Goal: Information Seeking & Learning: Learn about a topic

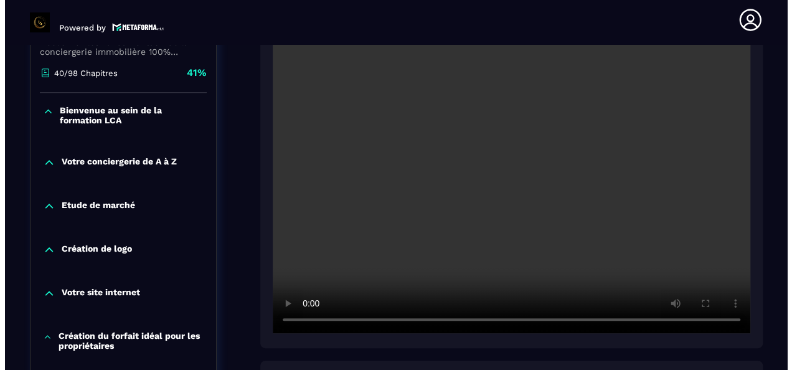
scroll to position [492, 0]
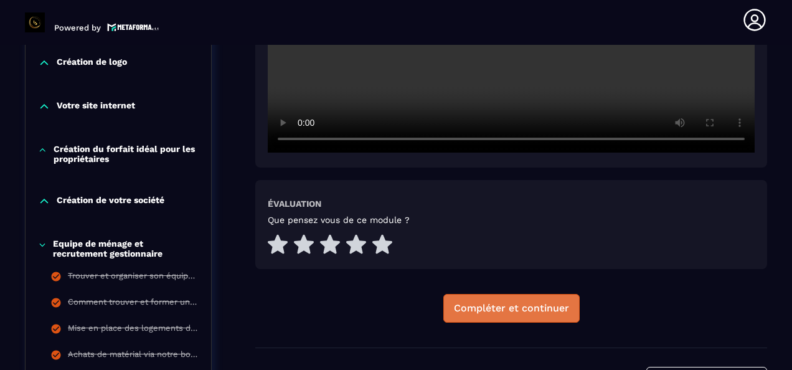
click at [489, 314] on div "Compléter et continuer" at bounding box center [511, 308] width 115 height 12
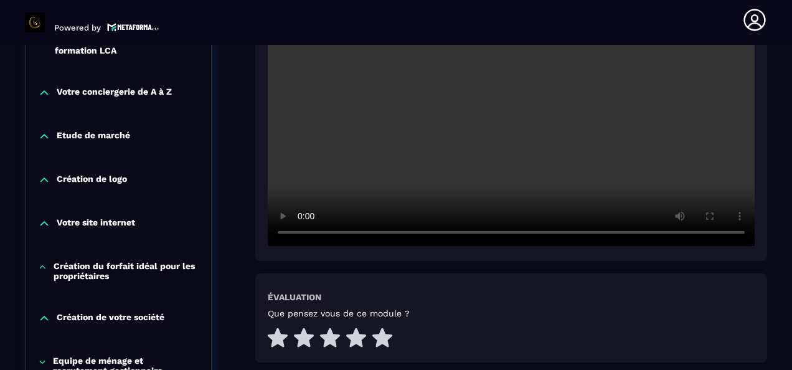
scroll to position [503, 0]
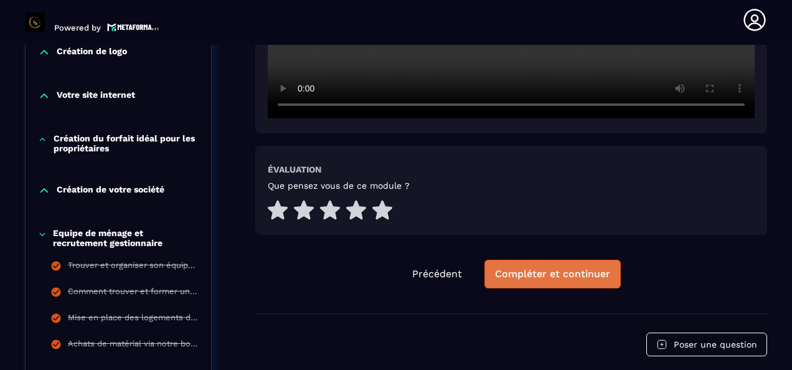
click at [552, 273] on div "Compléter et continuer" at bounding box center [552, 274] width 115 height 12
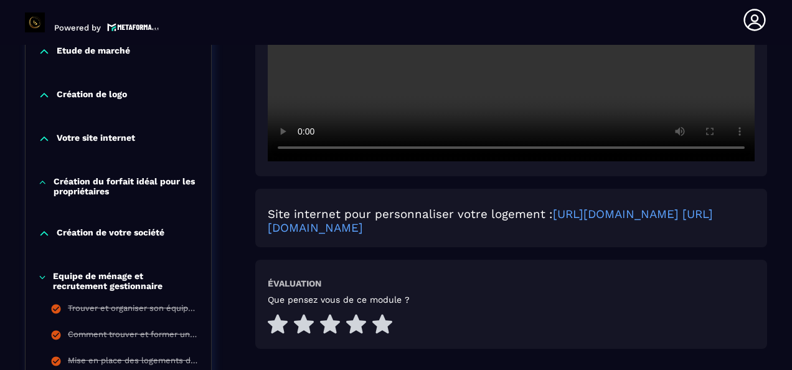
scroll to position [503, 0]
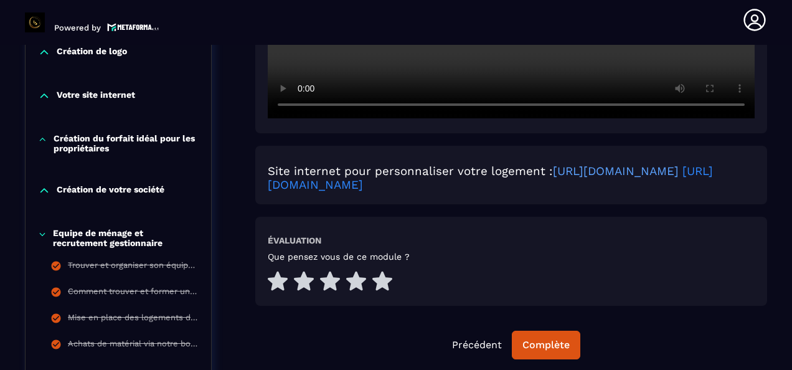
click at [498, 189] on link "[URL][DOMAIN_NAME]" at bounding box center [490, 177] width 445 height 27
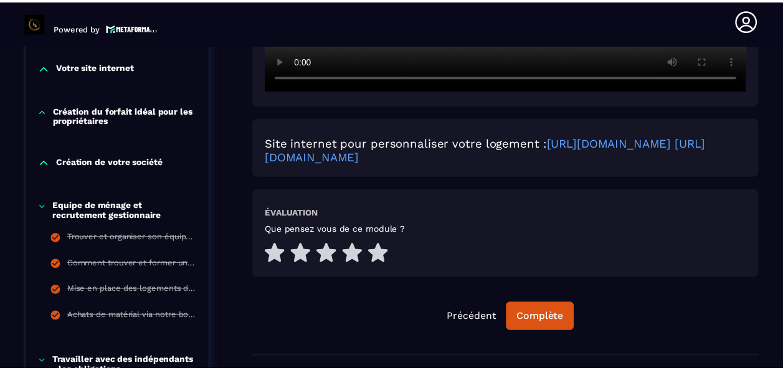
scroll to position [498, 0]
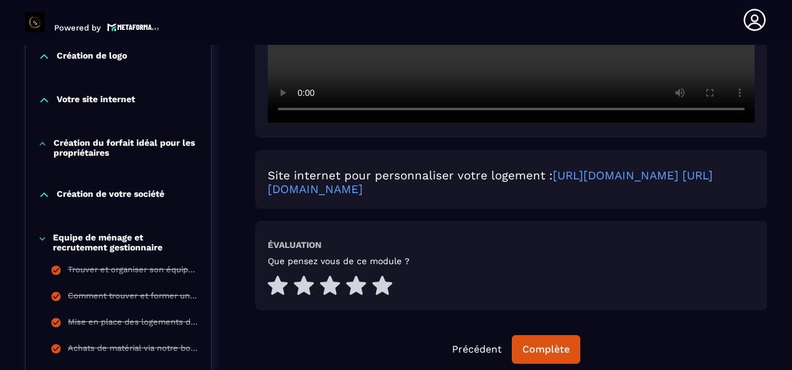
click at [43, 199] on icon at bounding box center [44, 195] width 12 height 12
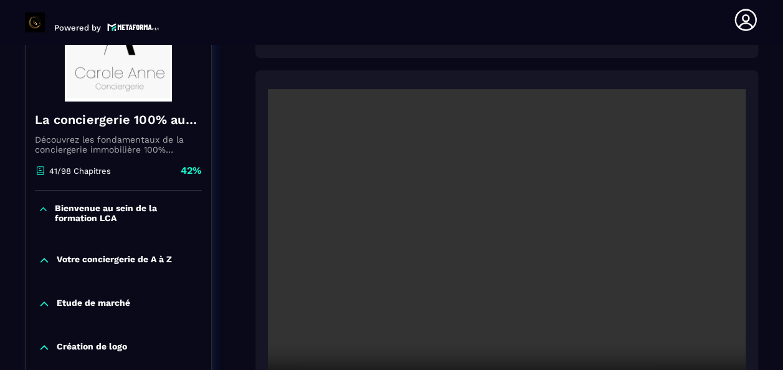
scroll to position [125, 0]
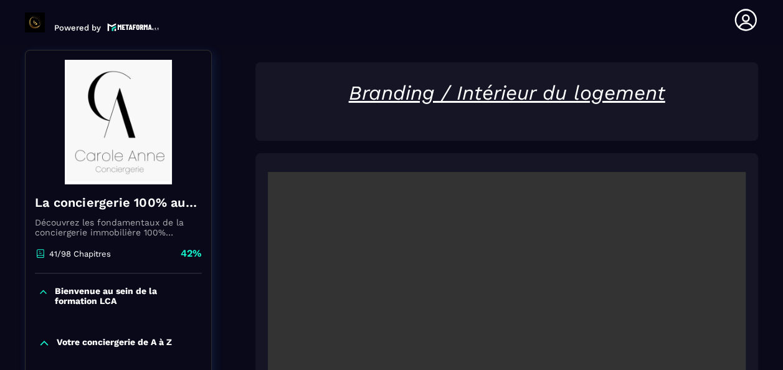
click at [44, 291] on icon at bounding box center [43, 291] width 6 height 3
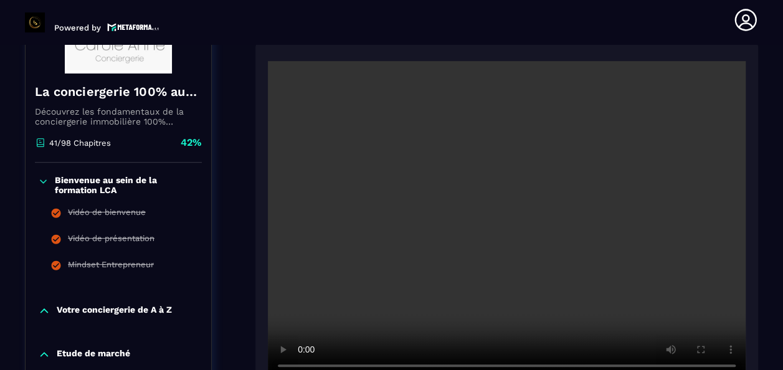
scroll to position [374, 0]
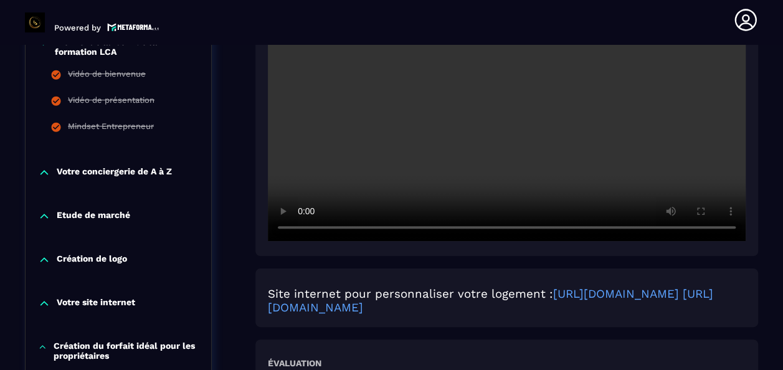
click at [51, 174] on div "Votre conciergerie de A à Z" at bounding box center [119, 172] width 186 height 12
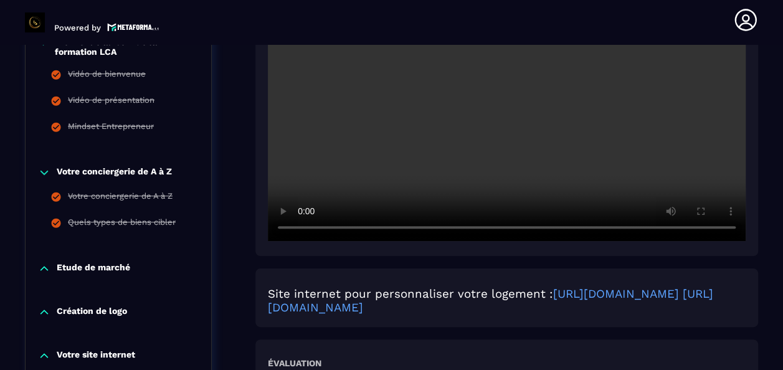
scroll to position [498, 0]
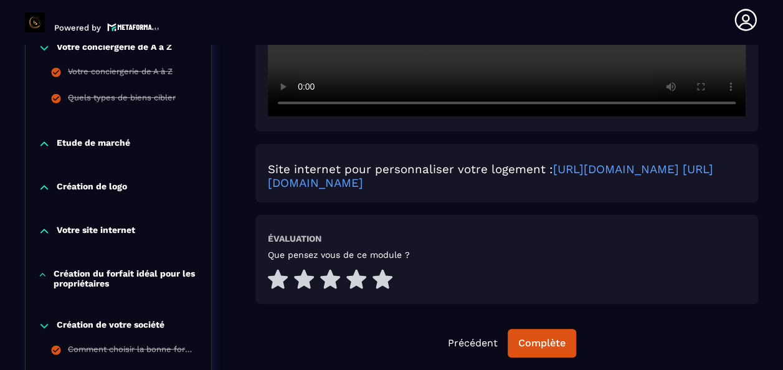
click at [44, 146] on icon at bounding box center [44, 144] width 12 height 12
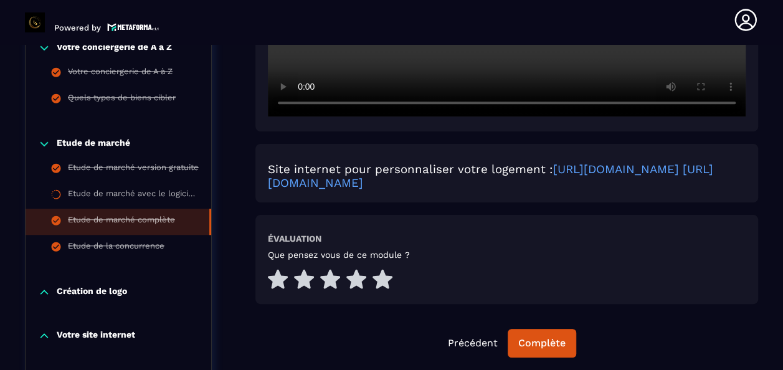
scroll to position [560, 0]
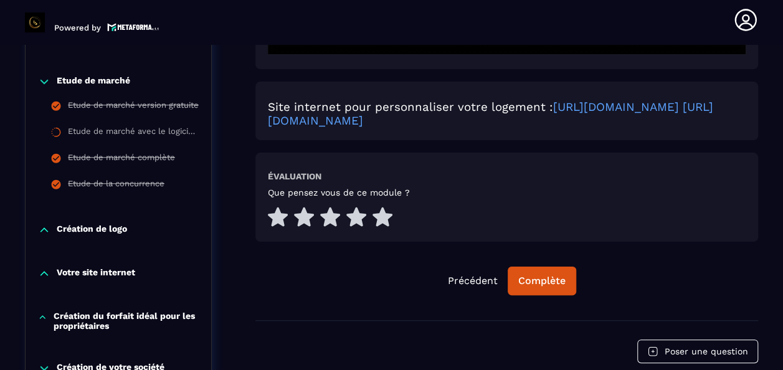
click at [39, 229] on icon at bounding box center [44, 230] width 12 height 12
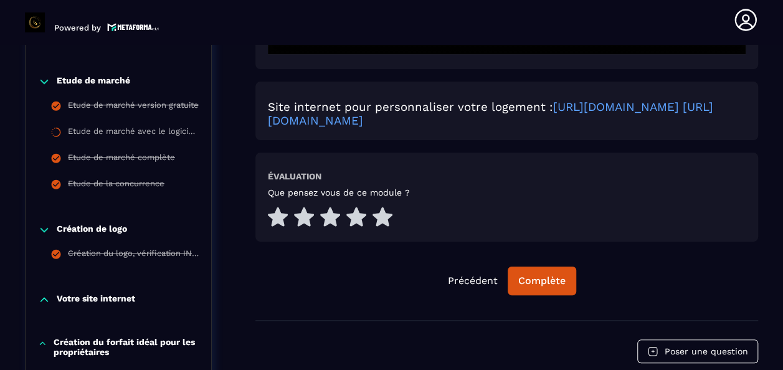
scroll to position [685, 0]
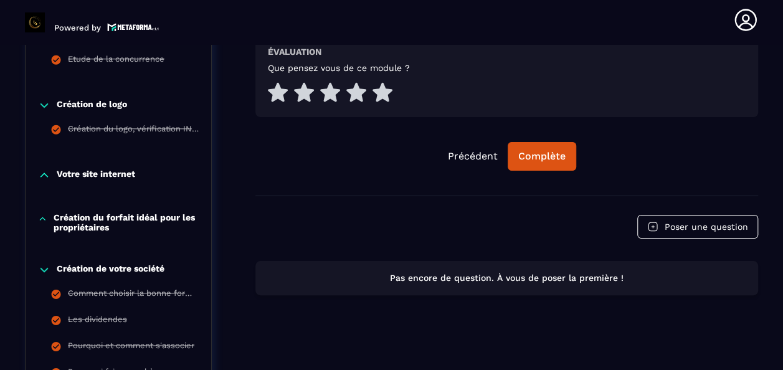
click at [39, 184] on div "Votre site internet" at bounding box center [119, 178] width 186 height 44
click at [41, 176] on icon at bounding box center [44, 175] width 12 height 12
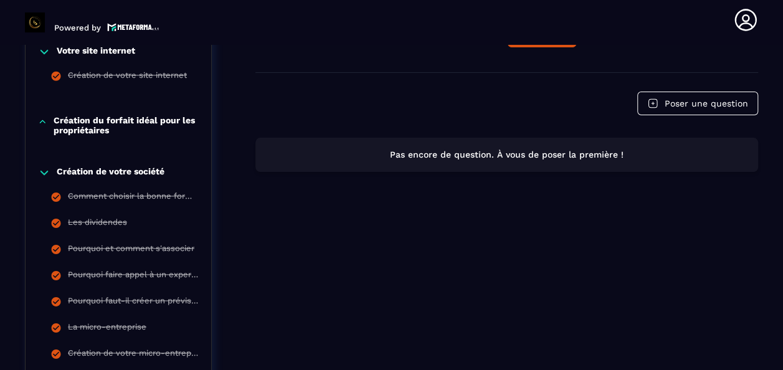
scroll to position [810, 0]
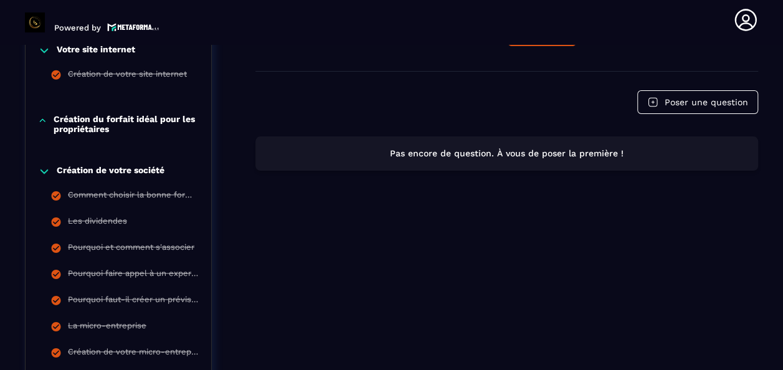
click at [43, 120] on icon at bounding box center [43, 120] width 6 height 2
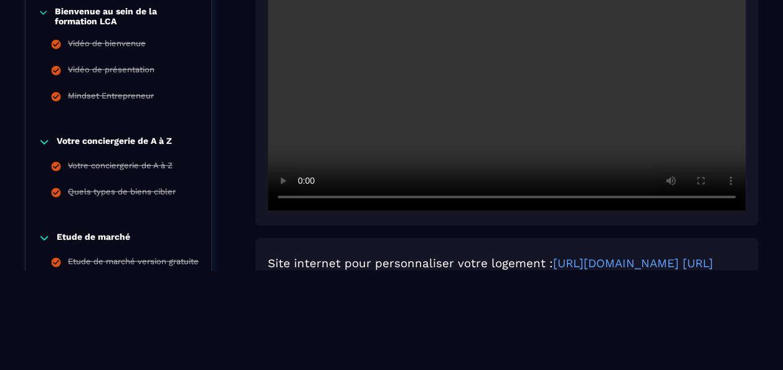
scroll to position [181, 0]
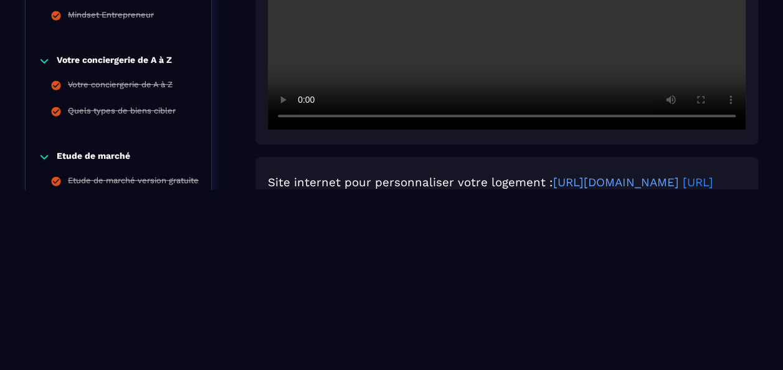
click at [440, 188] on link "[URL][DOMAIN_NAME]" at bounding box center [490, 189] width 445 height 27
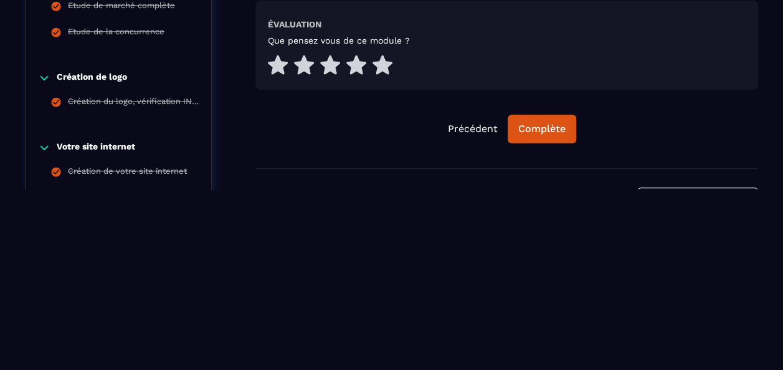
scroll to position [616, 0]
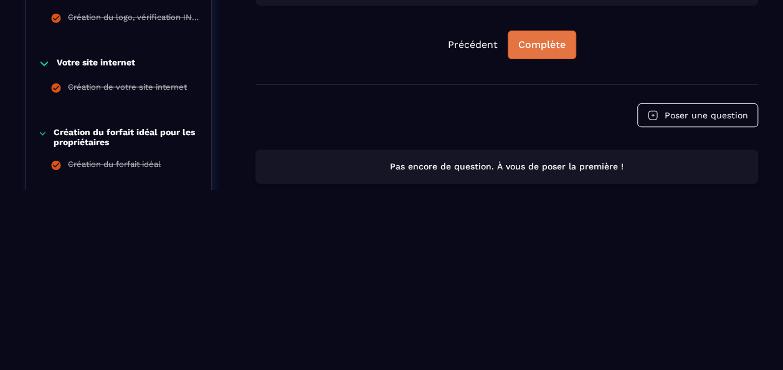
click at [546, 46] on div "Complète" at bounding box center [541, 45] width 47 height 12
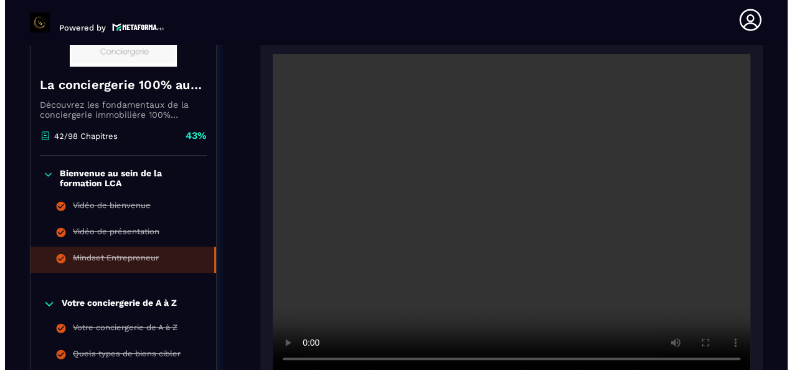
scroll to position [429, 0]
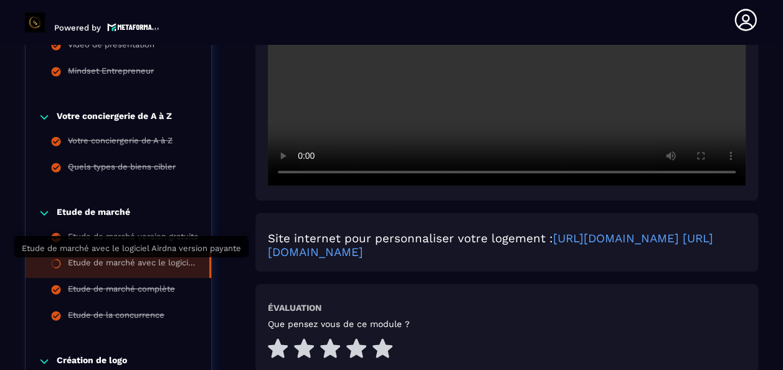
click at [108, 264] on div "Etude de marché avec le logiciel Airdna version payante" at bounding box center [132, 265] width 129 height 14
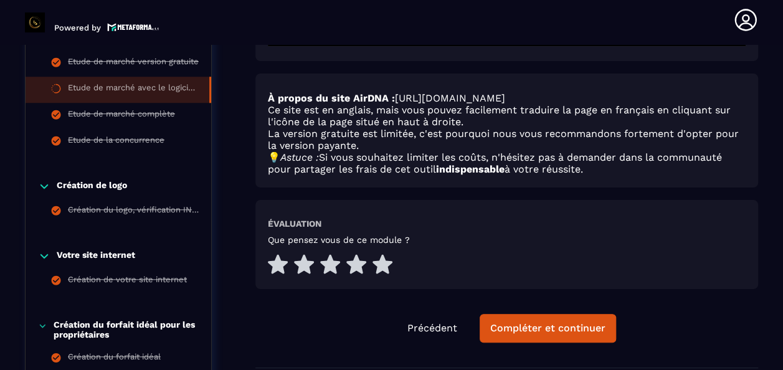
scroll to position [689, 0]
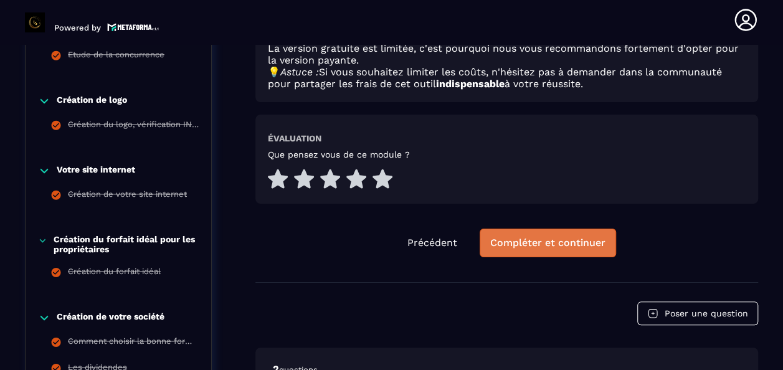
click at [518, 246] on div "Compléter et continuer" at bounding box center [547, 243] width 115 height 12
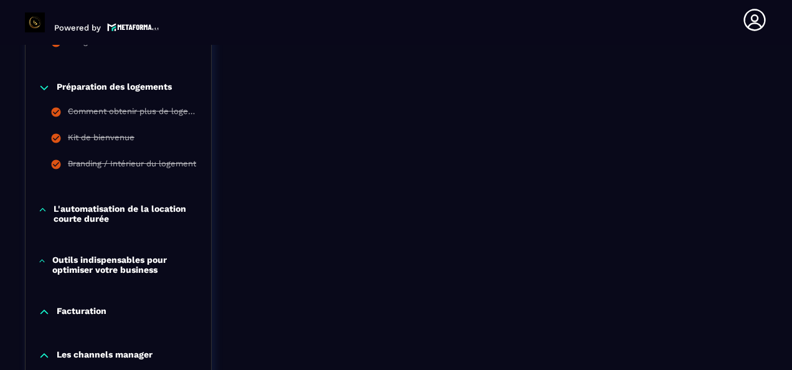
scroll to position [2191, 0]
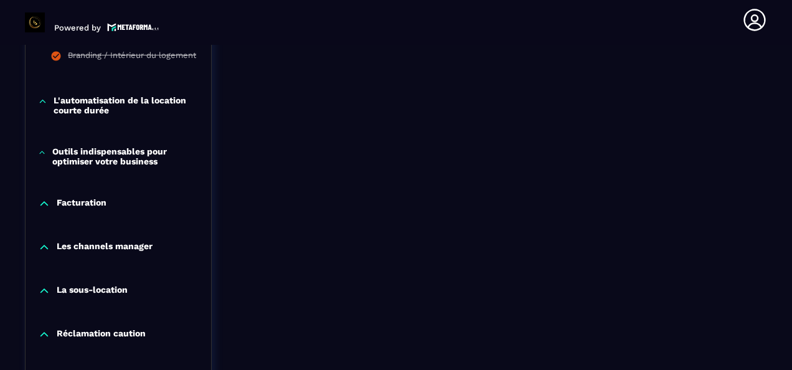
click at [46, 105] on icon at bounding box center [42, 101] width 9 height 12
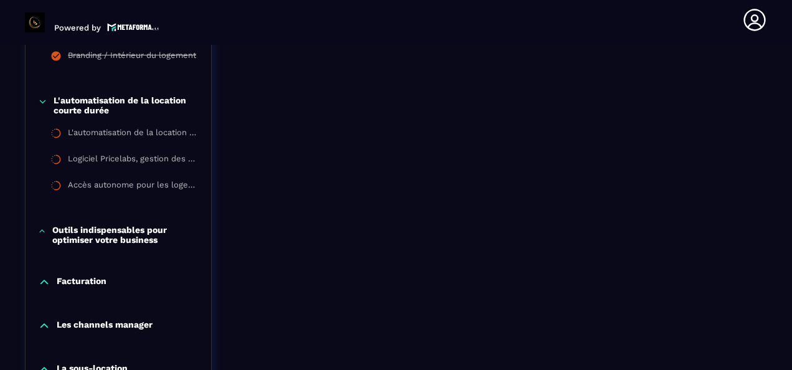
click at [41, 237] on icon at bounding box center [42, 231] width 8 height 12
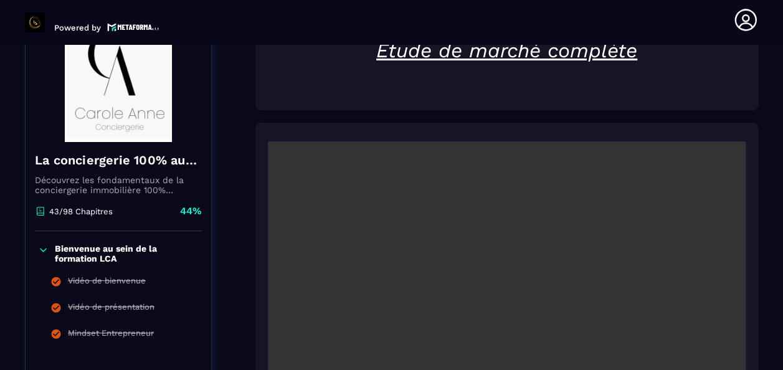
scroll to position [0, 0]
